Goal: Information Seeking & Learning: Learn about a topic

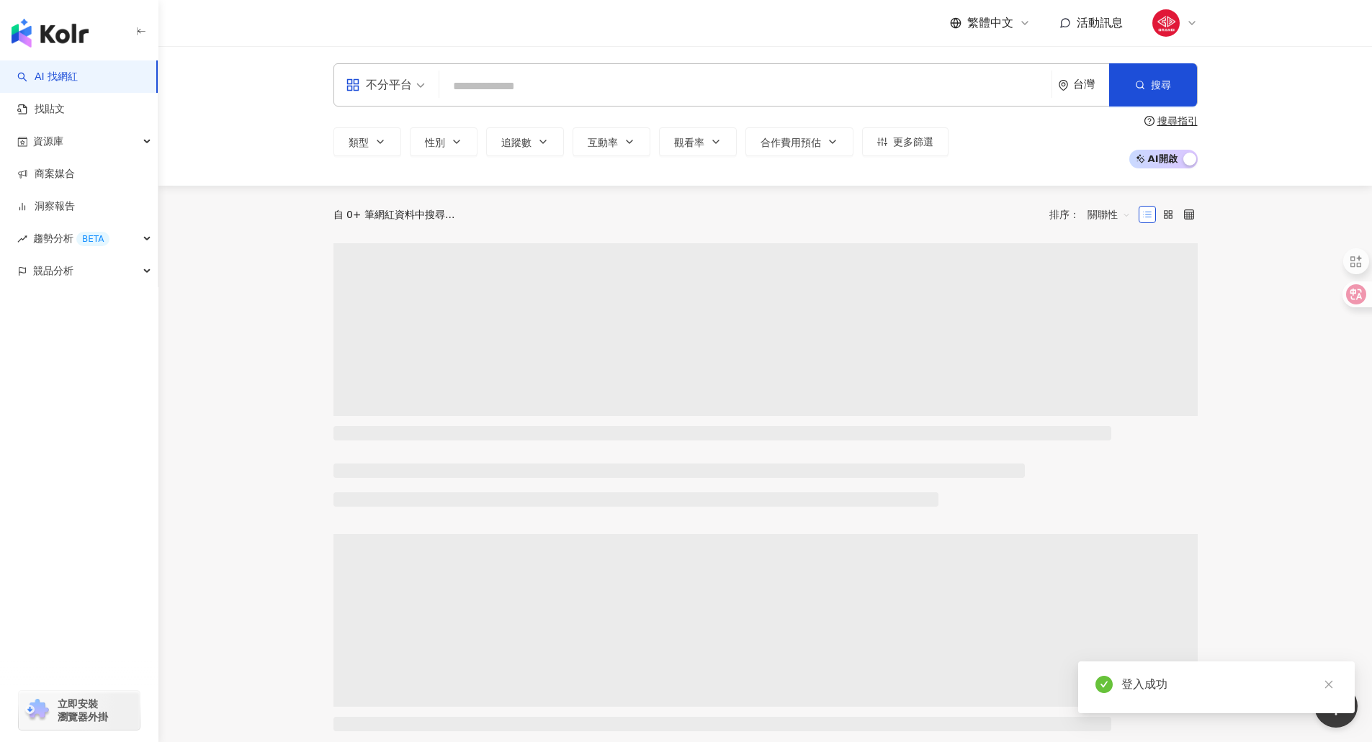
click at [482, 84] on input "search" at bounding box center [745, 86] width 601 height 27
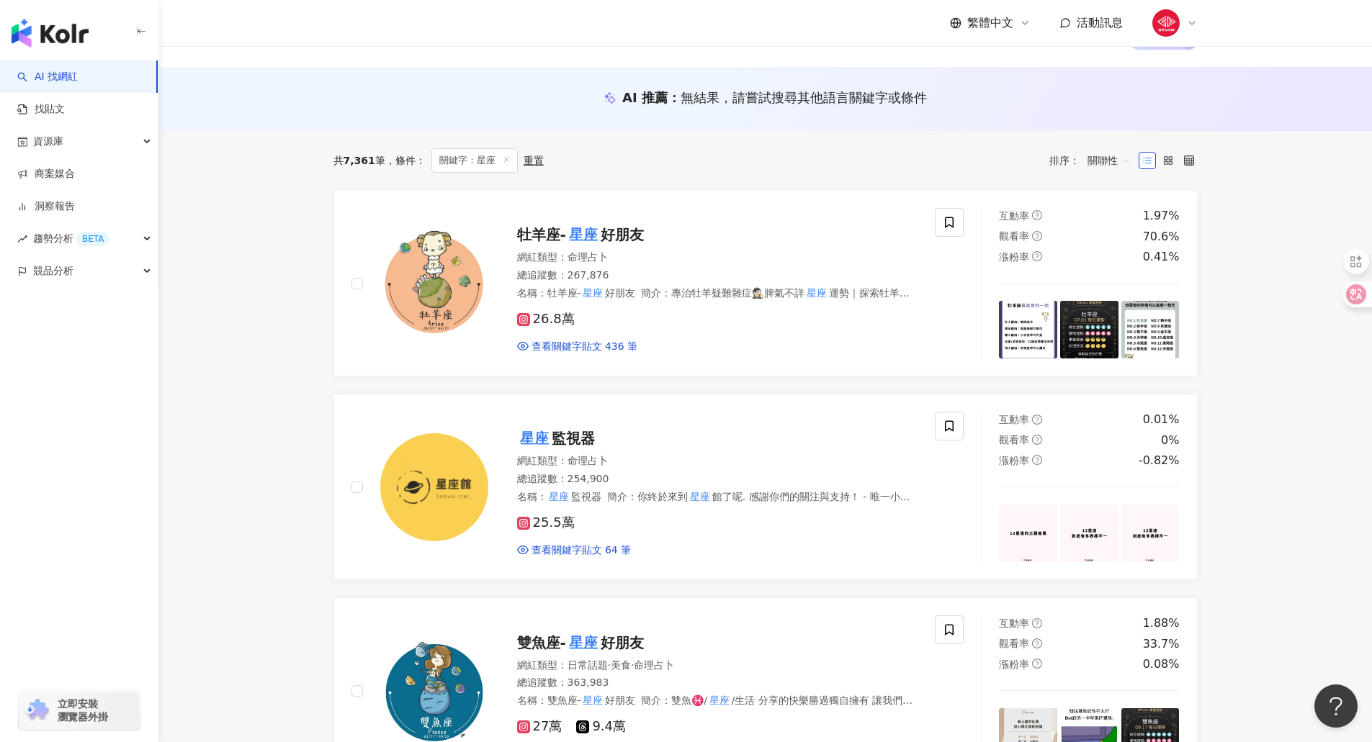
scroll to position [144, 0]
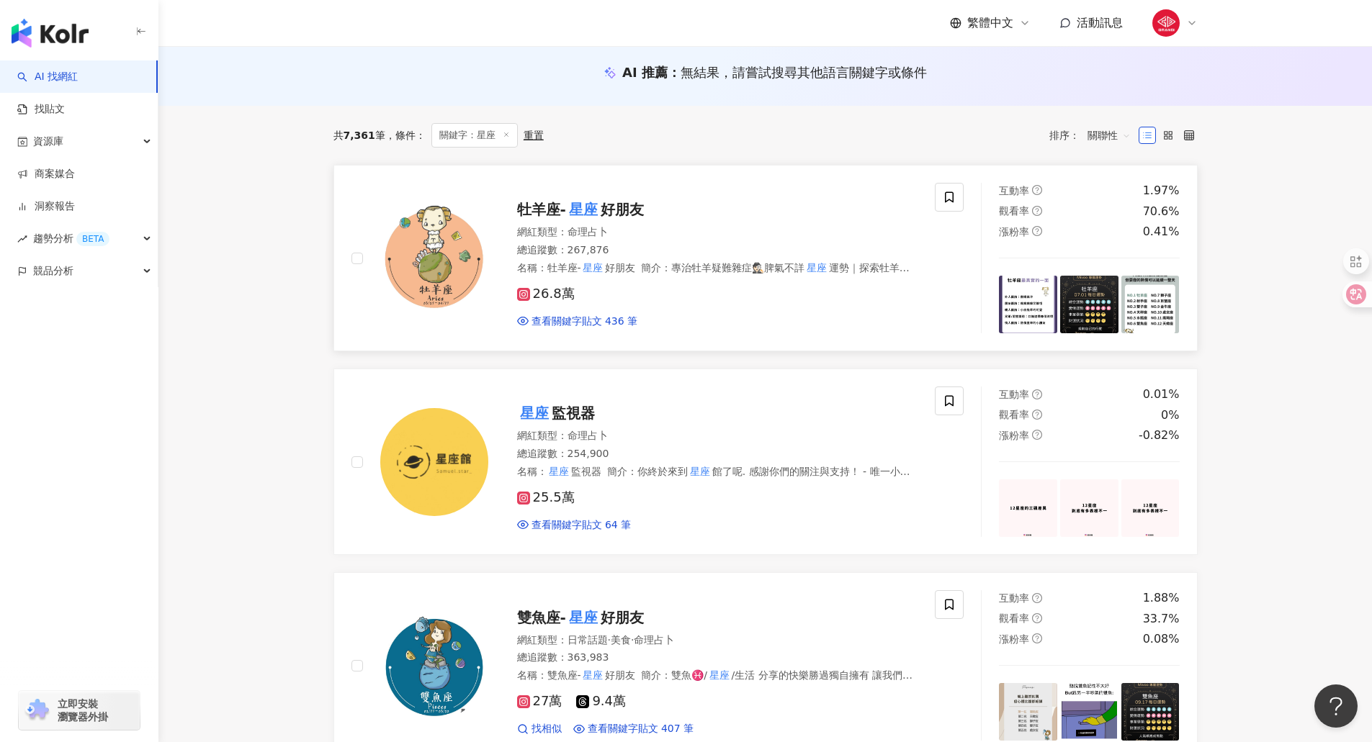
click at [762, 279] on div "26.8萬 查看關鍵字貼文 436 筆" at bounding box center [717, 301] width 401 height 53
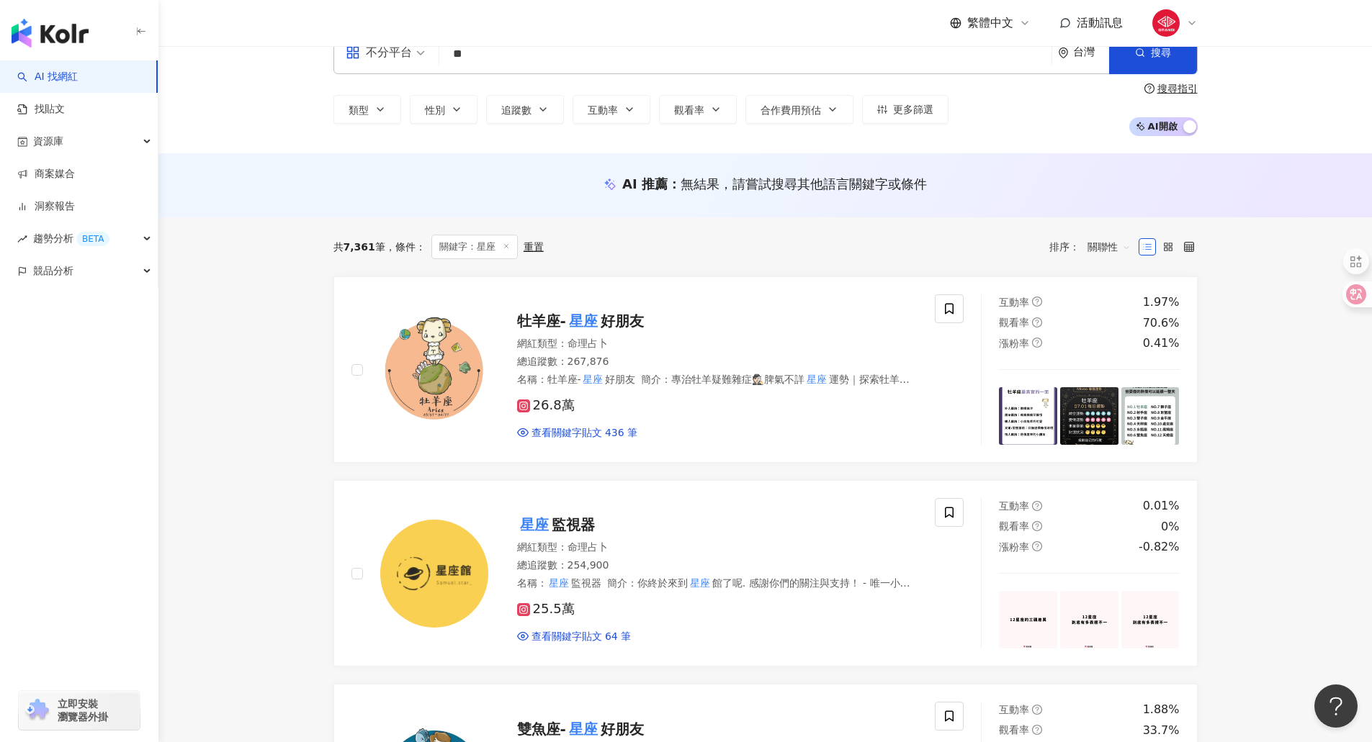
scroll to position [0, 0]
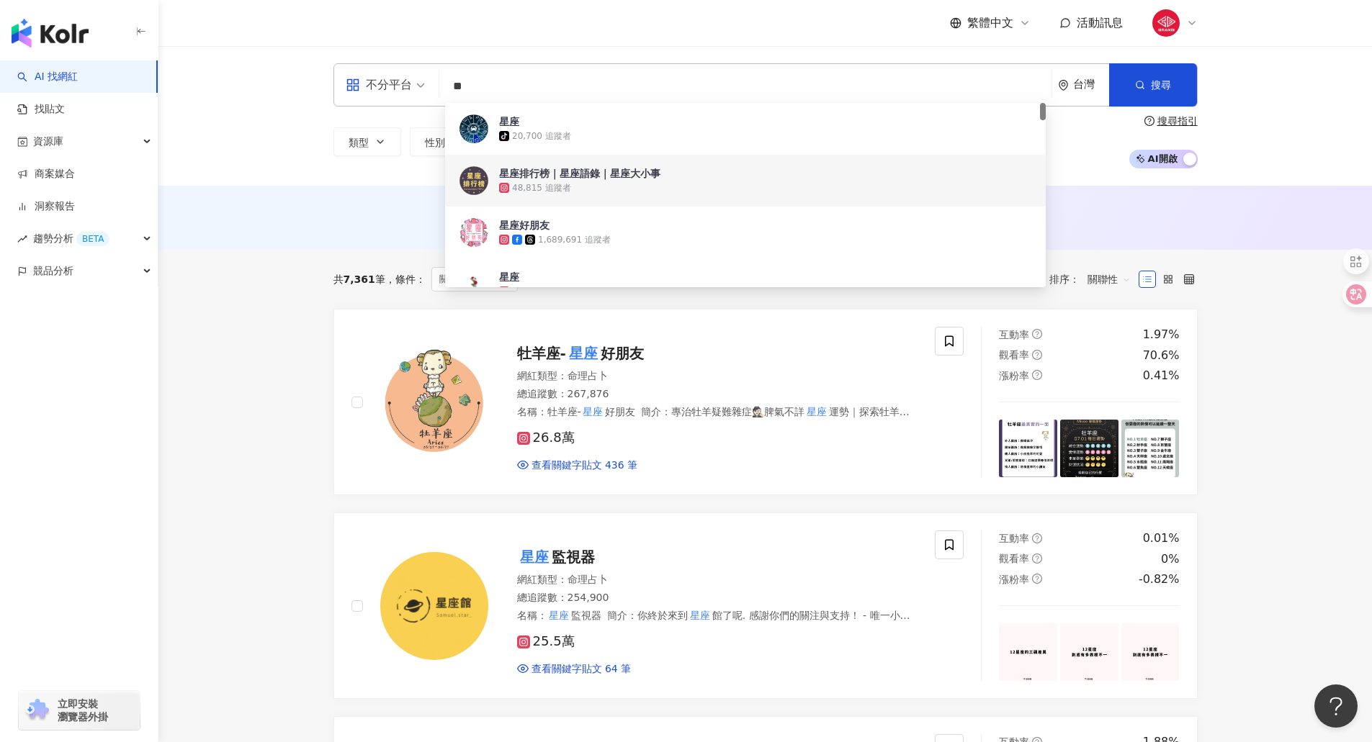
drag, startPoint x: 461, startPoint y: 86, endPoint x: 405, endPoint y: 80, distance: 55.7
click at [405, 80] on div "不分平台 ** 台灣 搜尋 b5f6fa32-7826-47ea-83ef-b3f34b911896 dd00f851-330d-4d83-9fab-f48f…" at bounding box center [765, 84] width 864 height 43
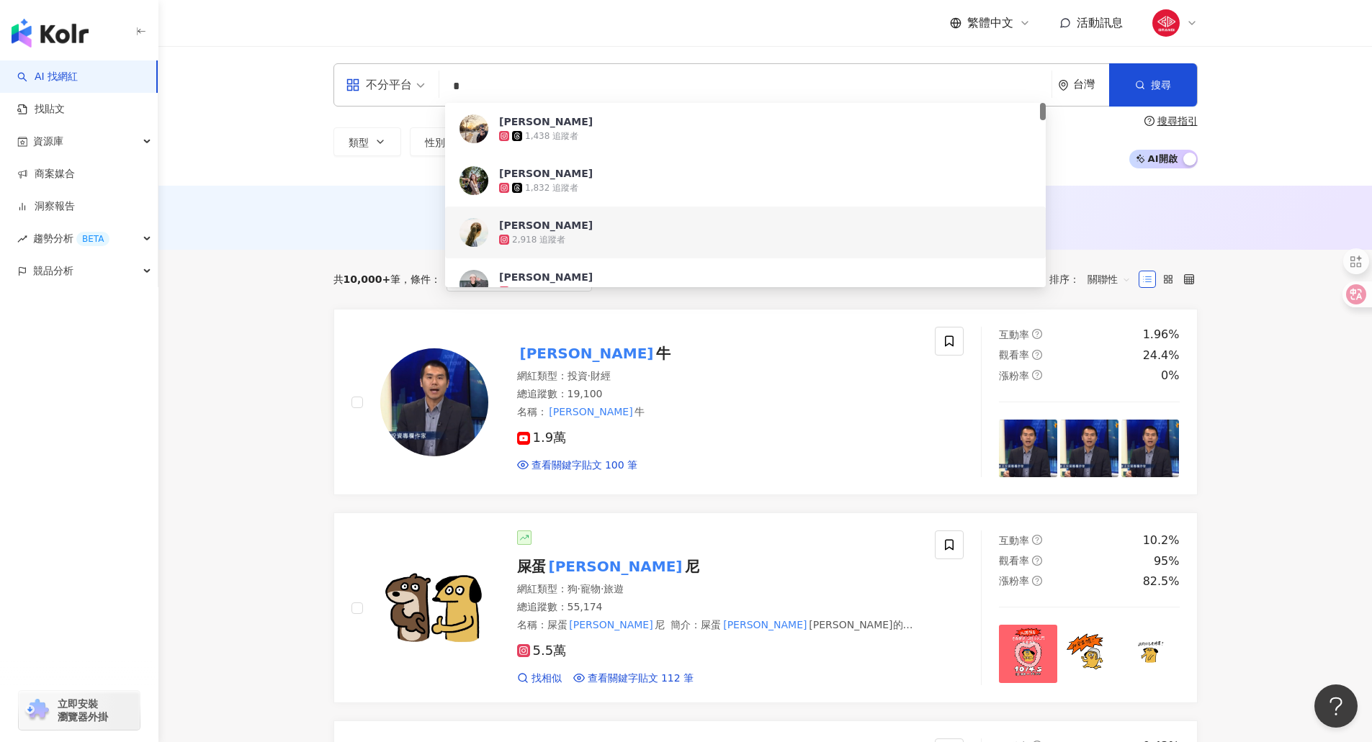
drag, startPoint x: 475, startPoint y: 89, endPoint x: 452, endPoint y: 89, distance: 23.8
click at [452, 89] on input "*" at bounding box center [745, 86] width 601 height 27
paste input "**"
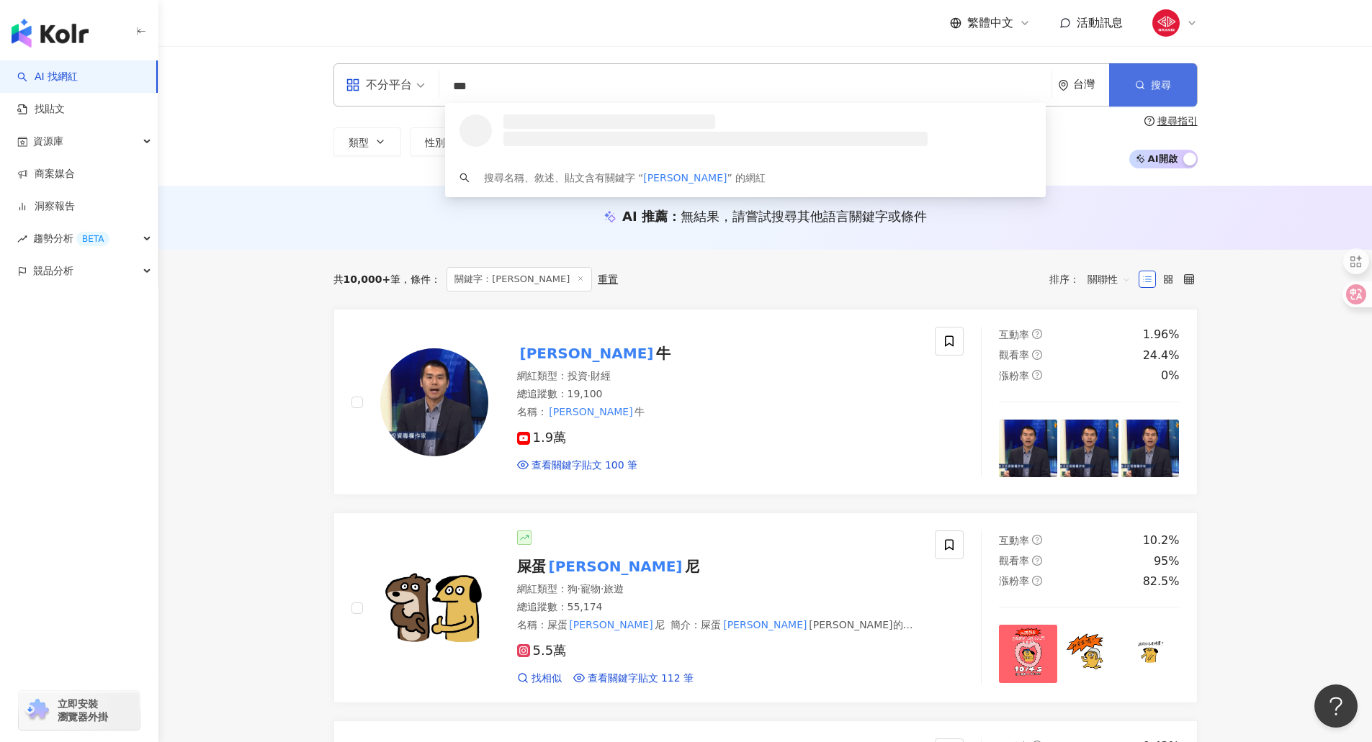
type input "***"
click at [1130, 86] on button "搜尋" at bounding box center [1153, 84] width 88 height 43
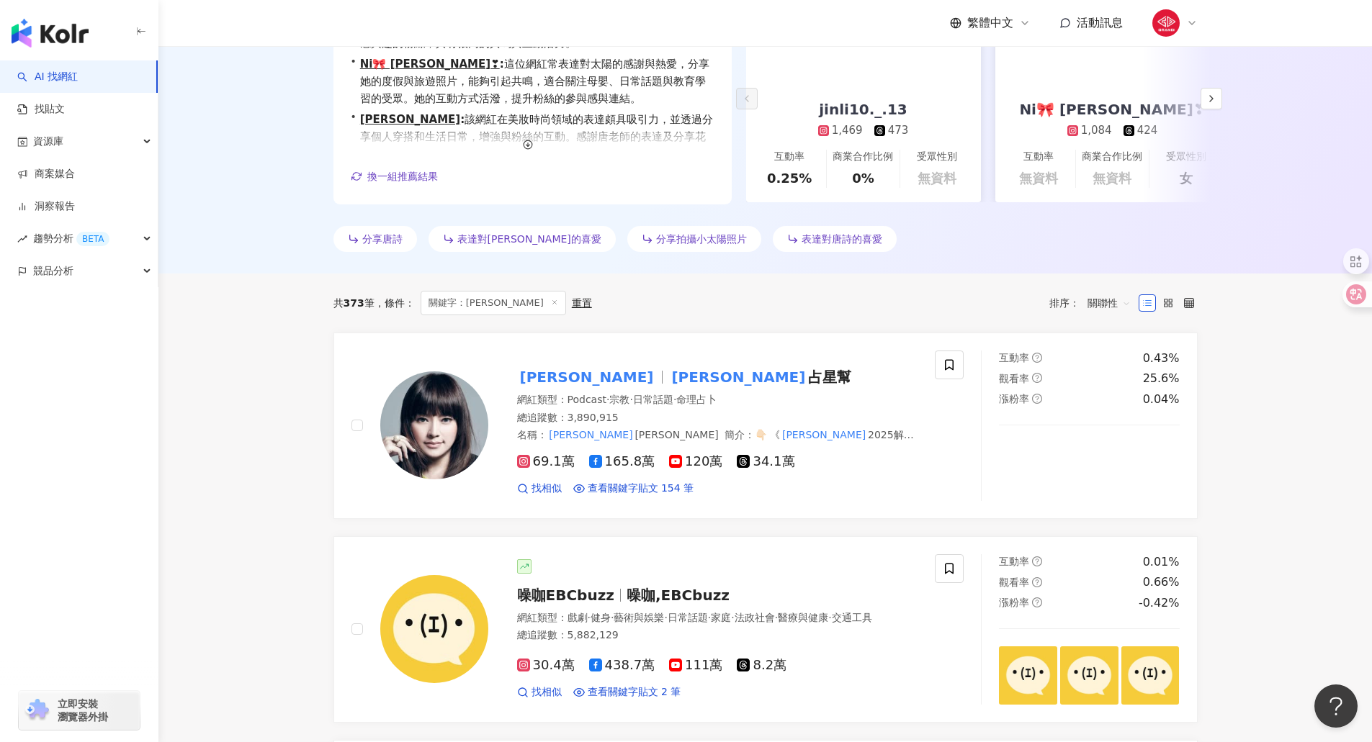
scroll to position [288, 0]
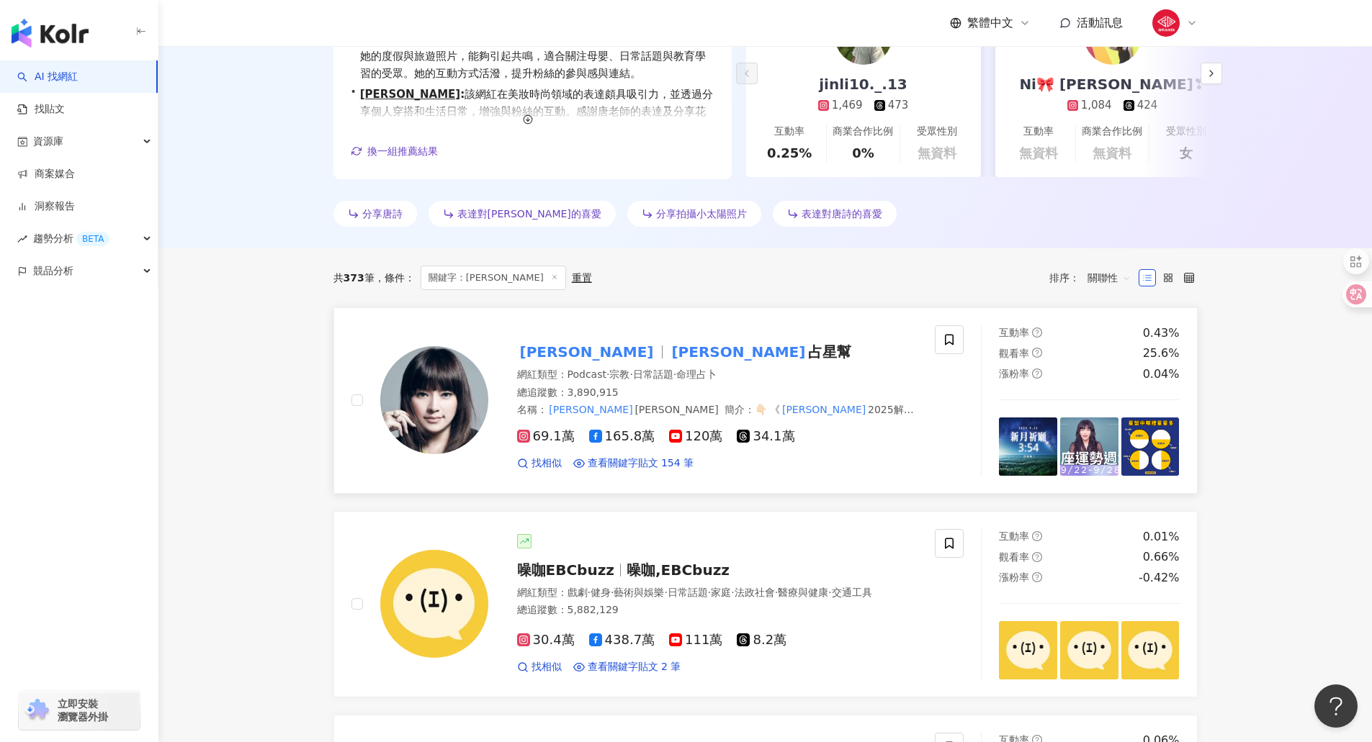
click at [773, 354] on div "唐綺陽 唐綺陽 占星幫" at bounding box center [717, 352] width 401 height 20
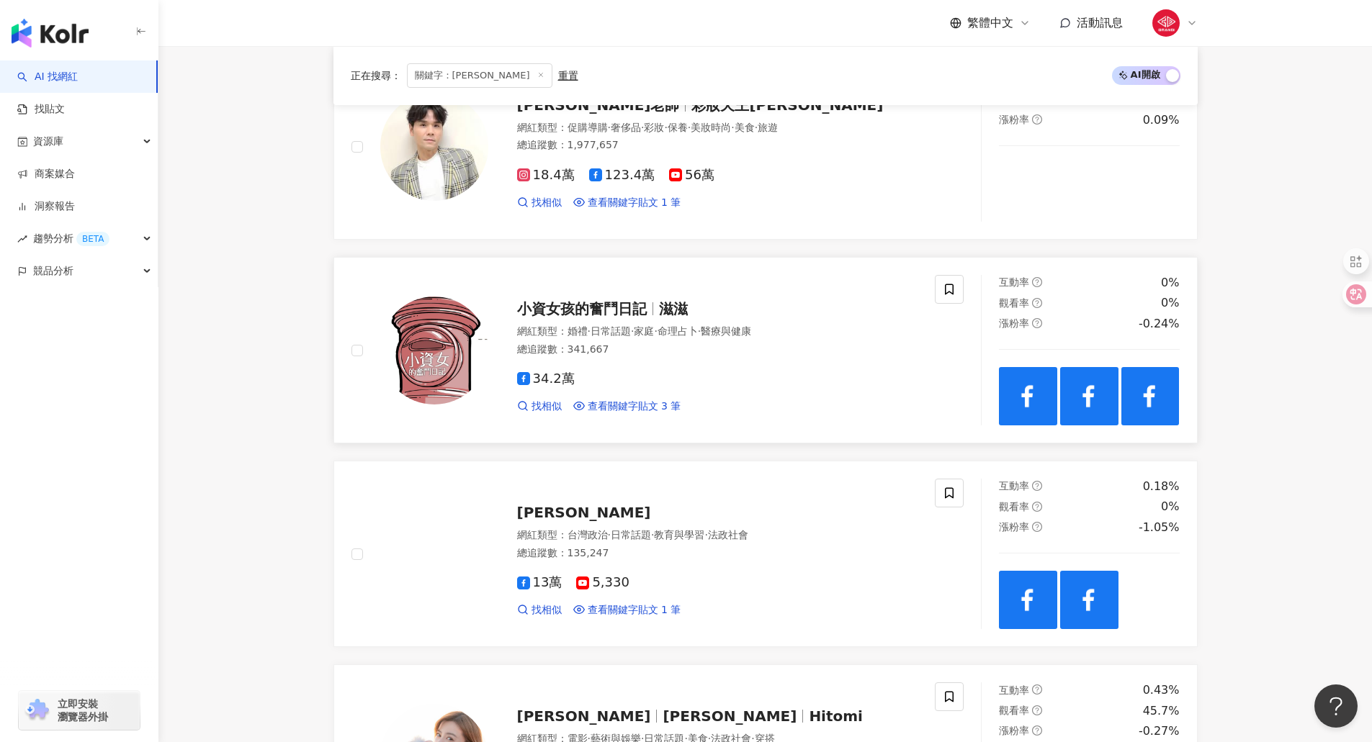
scroll to position [1152, 0]
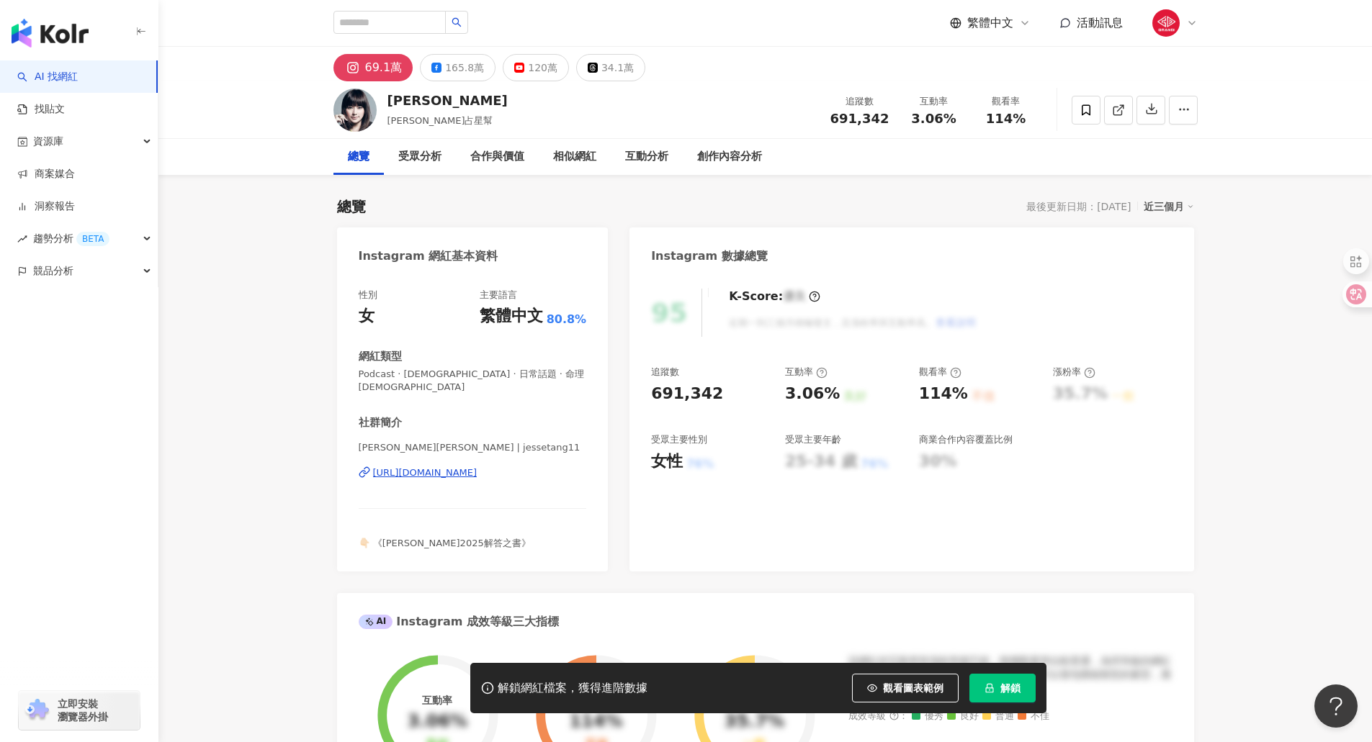
click at [1016, 694] on span "解鎖" at bounding box center [1010, 689] width 20 height 12
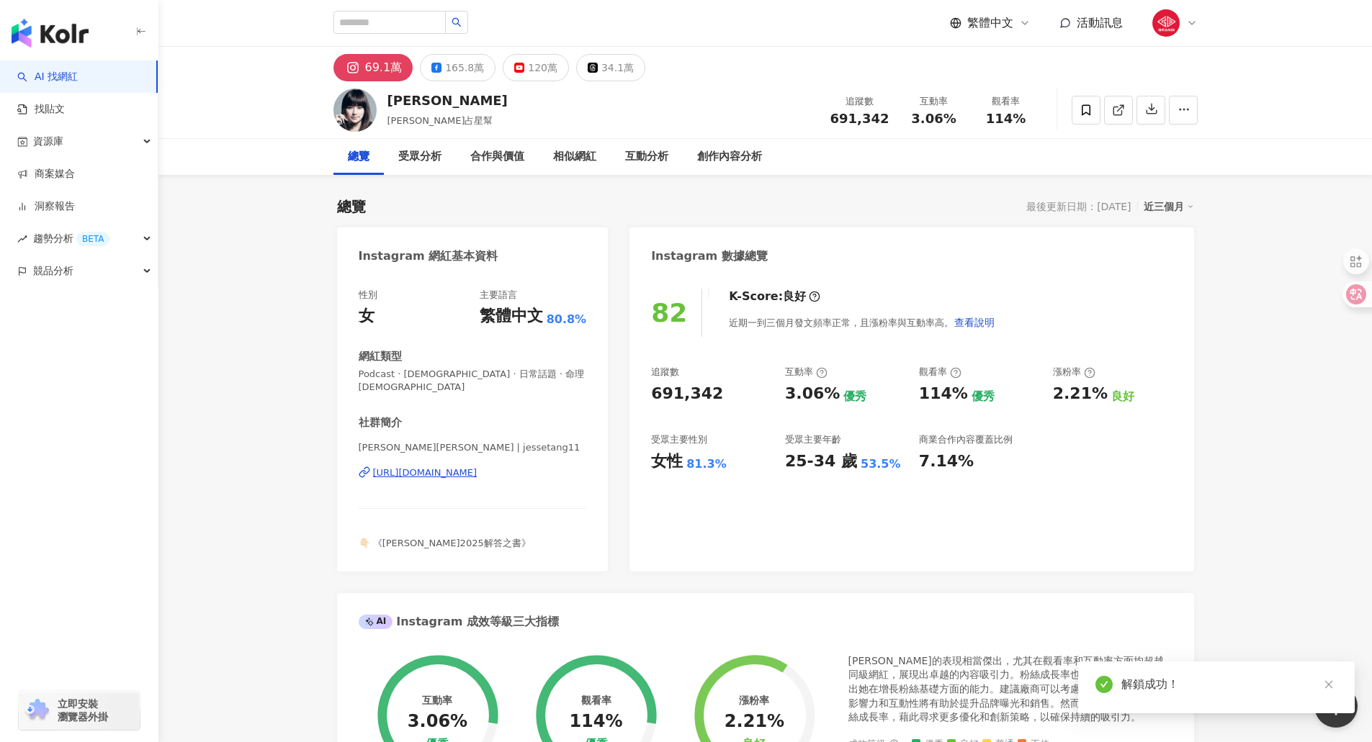
click at [846, 458] on div "25-34 歲" at bounding box center [821, 462] width 72 height 22
click at [847, 542] on div "82 K-Score : 良好 近期一到三個月發文頻率正常，且漲粉率與互動率高。 查看說明 追蹤數 691,342 互動率 3.06% 優秀 觀看率 114%…" at bounding box center [911, 422] width 564 height 297
